Goal: Information Seeking & Learning: Check status

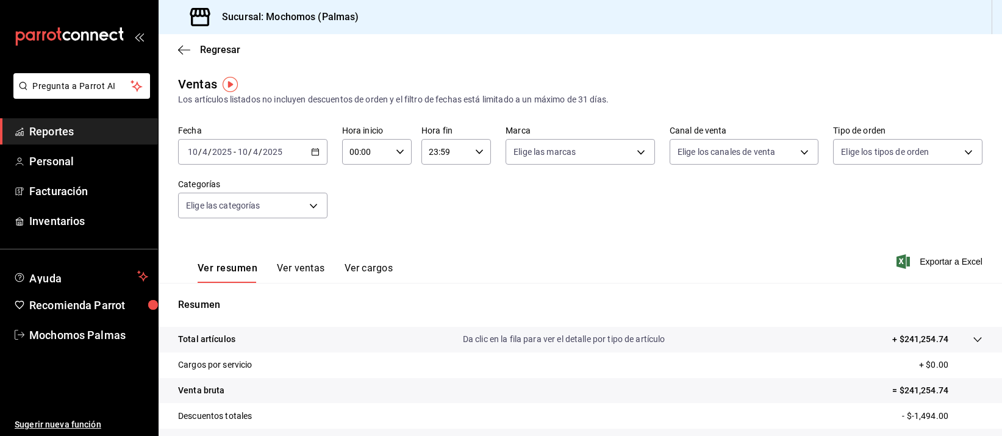
click at [311, 153] on icon "button" at bounding box center [315, 152] width 9 height 9
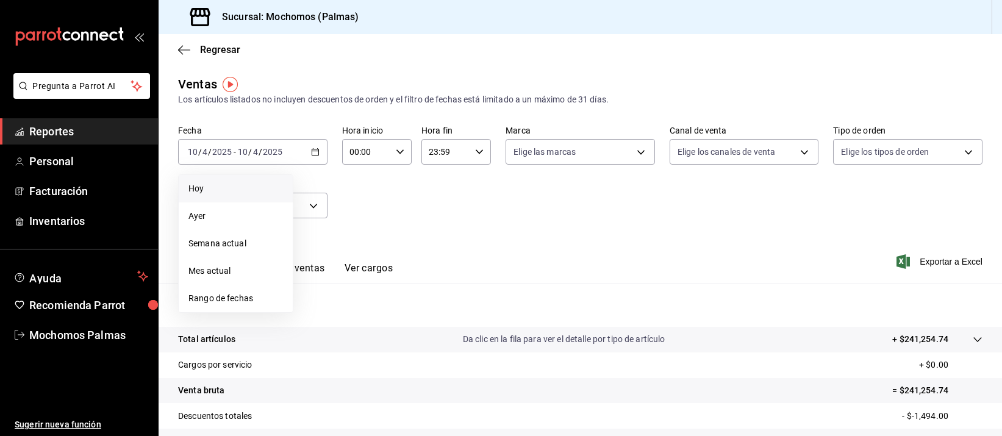
click at [231, 185] on span "Hoy" at bounding box center [235, 188] width 95 height 13
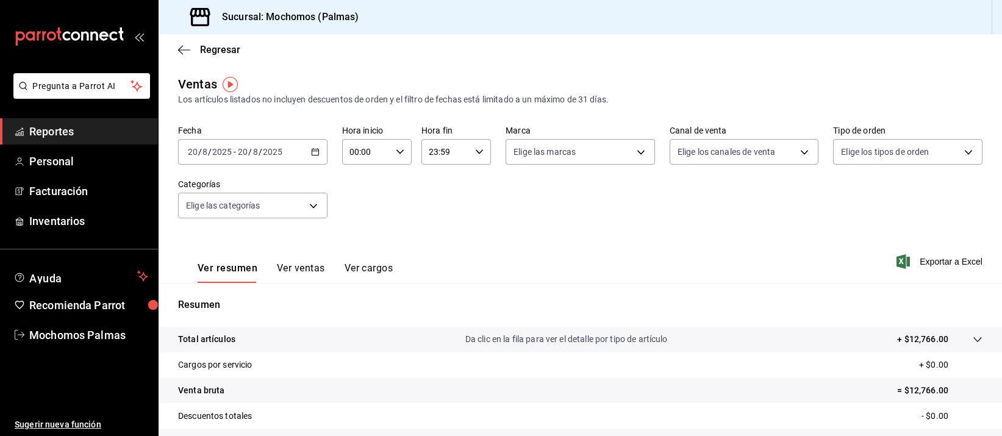
click at [396, 149] on icon "button" at bounding box center [400, 152] width 9 height 9
click at [359, 206] on span "06" at bounding box center [356, 206] width 15 height 10
type input "06:00"
click at [545, 213] on div at bounding box center [501, 218] width 1002 height 436
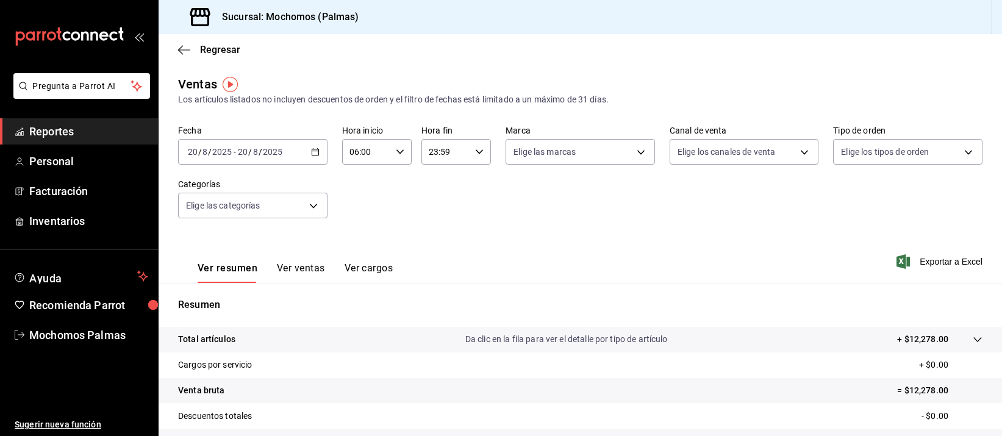
click at [63, 138] on span "Reportes" at bounding box center [88, 131] width 119 height 16
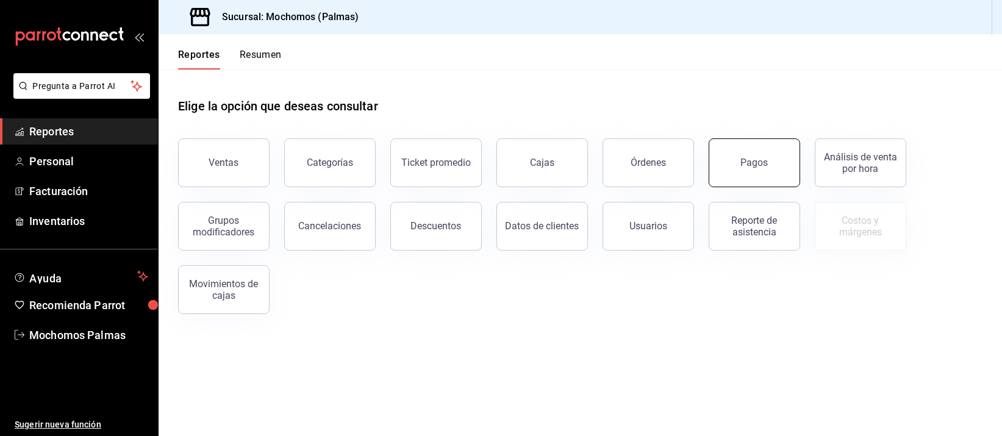
click at [735, 166] on button "Pagos" at bounding box center [754, 162] width 91 height 49
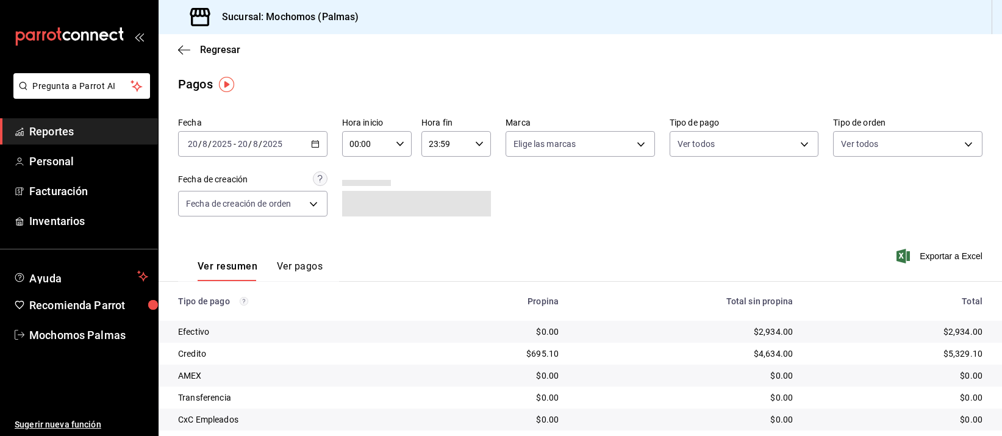
click at [313, 144] on icon "button" at bounding box center [315, 144] width 9 height 9
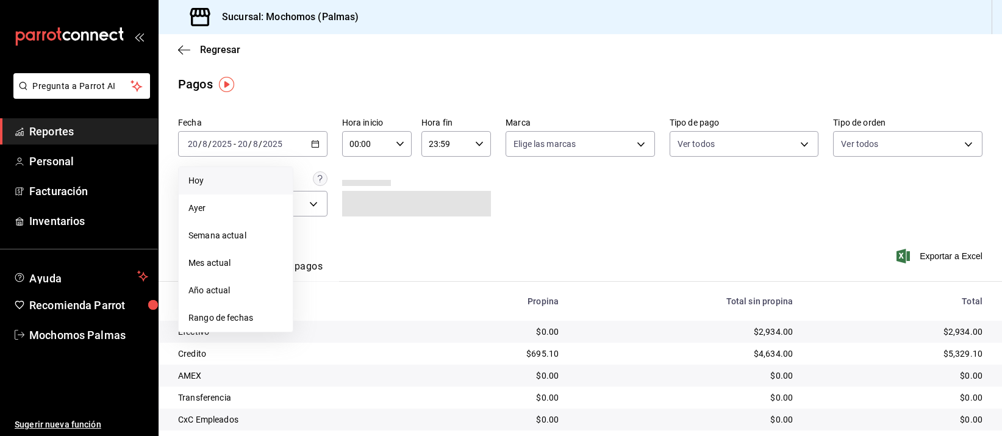
click at [229, 185] on span "Hoy" at bounding box center [235, 180] width 95 height 13
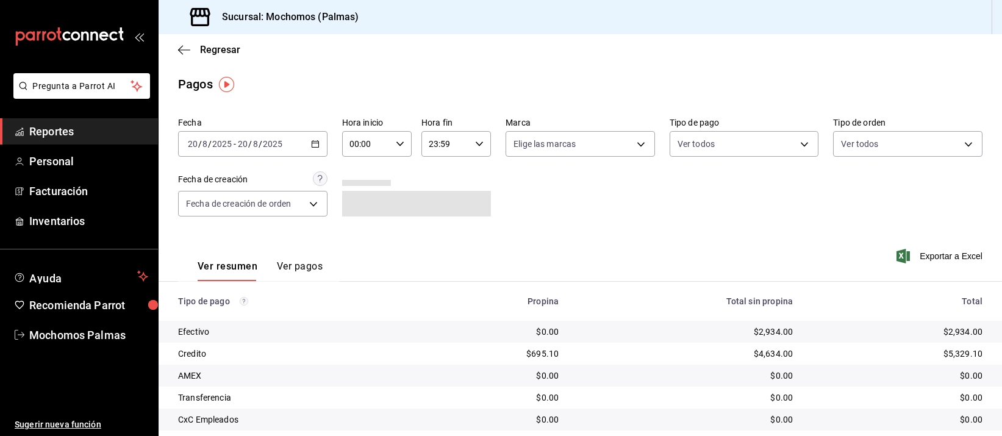
click at [399, 143] on icon "button" at bounding box center [400, 144] width 9 height 9
click at [353, 216] on span "04" at bounding box center [356, 216] width 15 height 10
type input "04:00"
click at [567, 191] on div at bounding box center [501, 218] width 1002 height 436
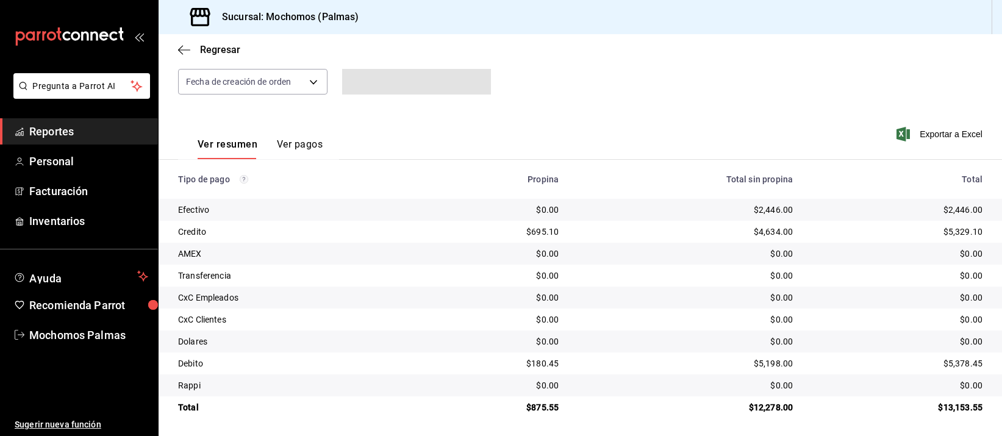
scroll to position [124, 0]
click at [645, 212] on div "$2,446.00" at bounding box center [685, 208] width 215 height 12
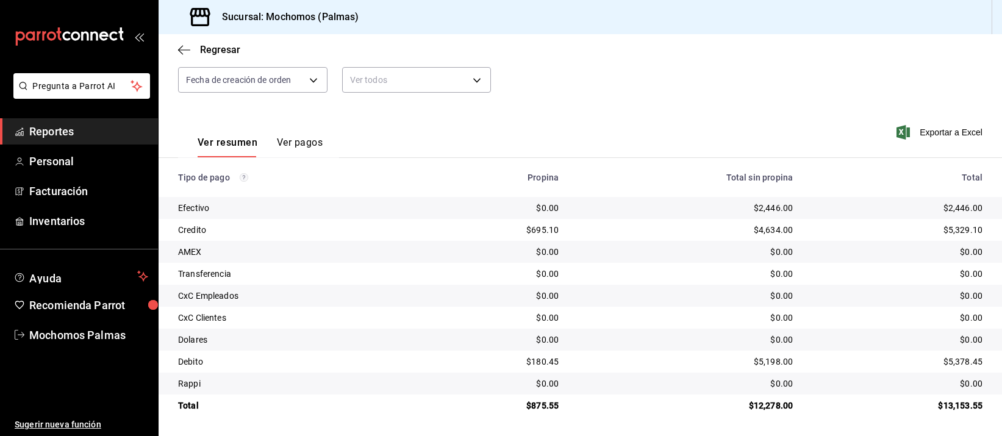
click at [644, 288] on td "$0.00" at bounding box center [685, 296] width 234 height 22
click at [602, 250] on div "$0.00" at bounding box center [685, 252] width 215 height 12
click at [624, 186] on th "Total sin propina" at bounding box center [685, 177] width 234 height 39
click at [738, 287] on td "$0.00" at bounding box center [685, 296] width 234 height 22
